Goal: Task Accomplishment & Management: Use online tool/utility

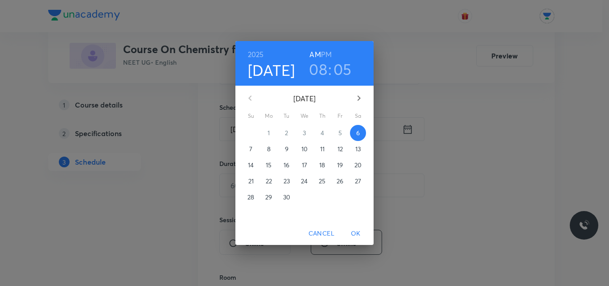
click at [340, 66] on h3 "05" at bounding box center [342, 69] width 18 height 19
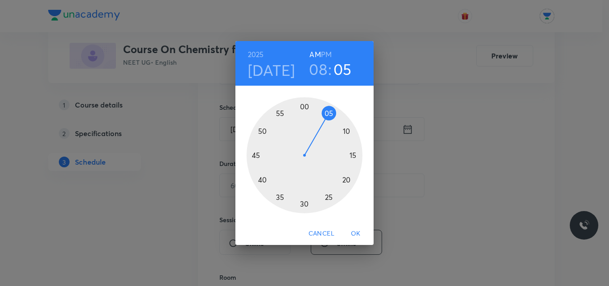
click at [345, 130] on div at bounding box center [304, 155] width 116 height 116
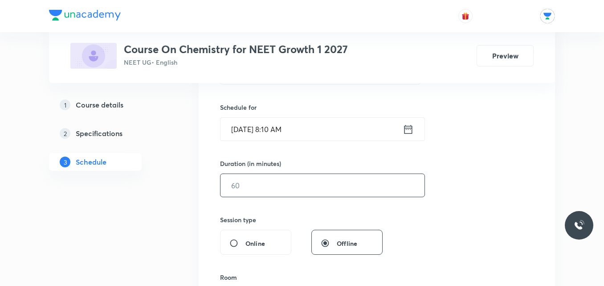
click at [298, 185] on input "text" at bounding box center [323, 185] width 204 height 23
type input "110"
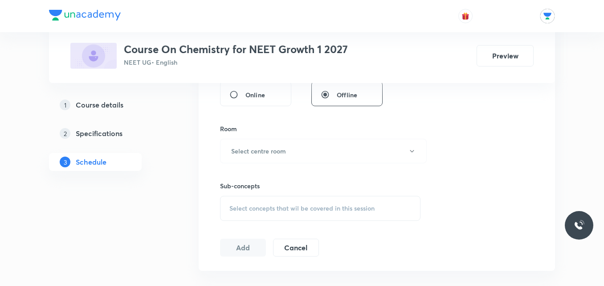
scroll to position [377, 0]
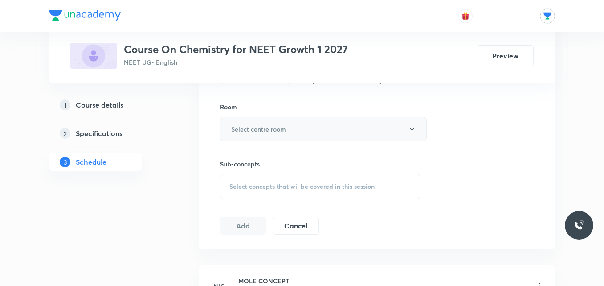
click at [373, 127] on button "Select centre room" at bounding box center [323, 129] width 207 height 25
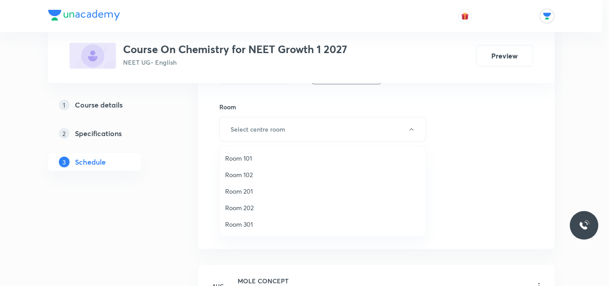
click at [246, 204] on span "Room 202" at bounding box center [322, 207] width 195 height 9
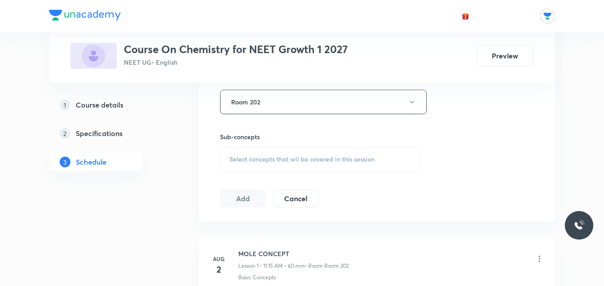
scroll to position [404, 0]
click at [316, 156] on span "Select concepts that wil be covered in this session" at bounding box center [302, 158] width 145 height 7
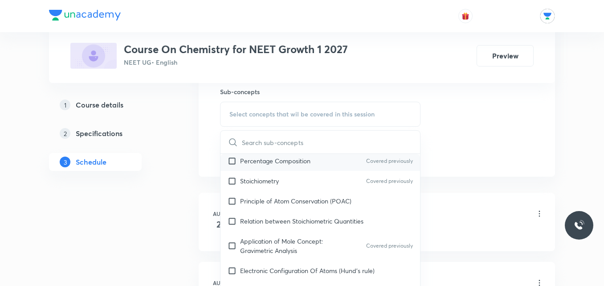
scroll to position [71, 0]
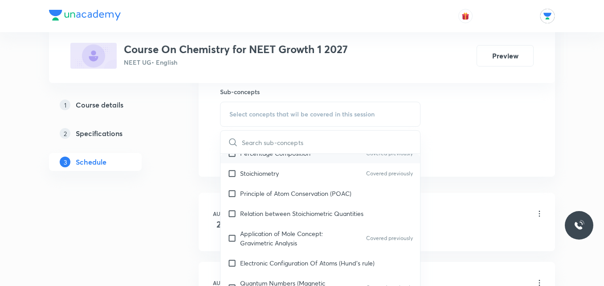
click at [311, 214] on p "Relation between Stoichiometric Quantities" at bounding box center [301, 213] width 123 height 9
checkbox input "true"
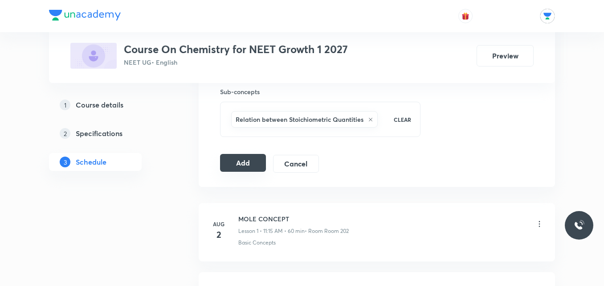
click at [260, 164] on button "Add" at bounding box center [243, 163] width 46 height 18
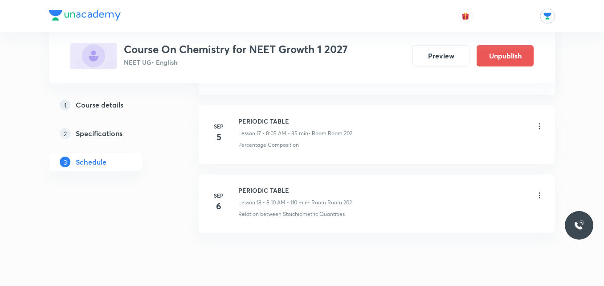
scroll to position [1263, 0]
